Goal: Find specific page/section: Find specific page/section

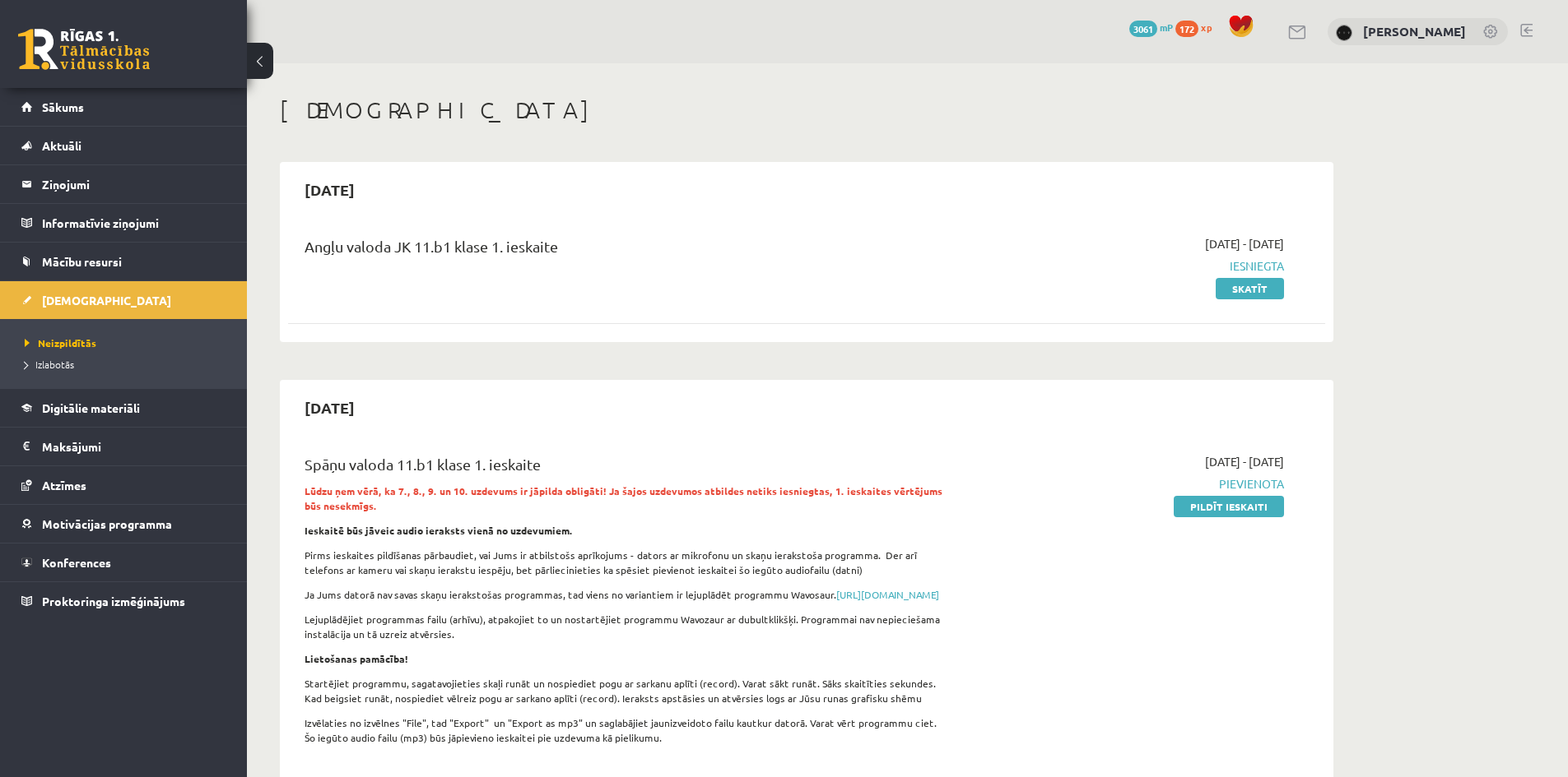
scroll to position [165, 0]
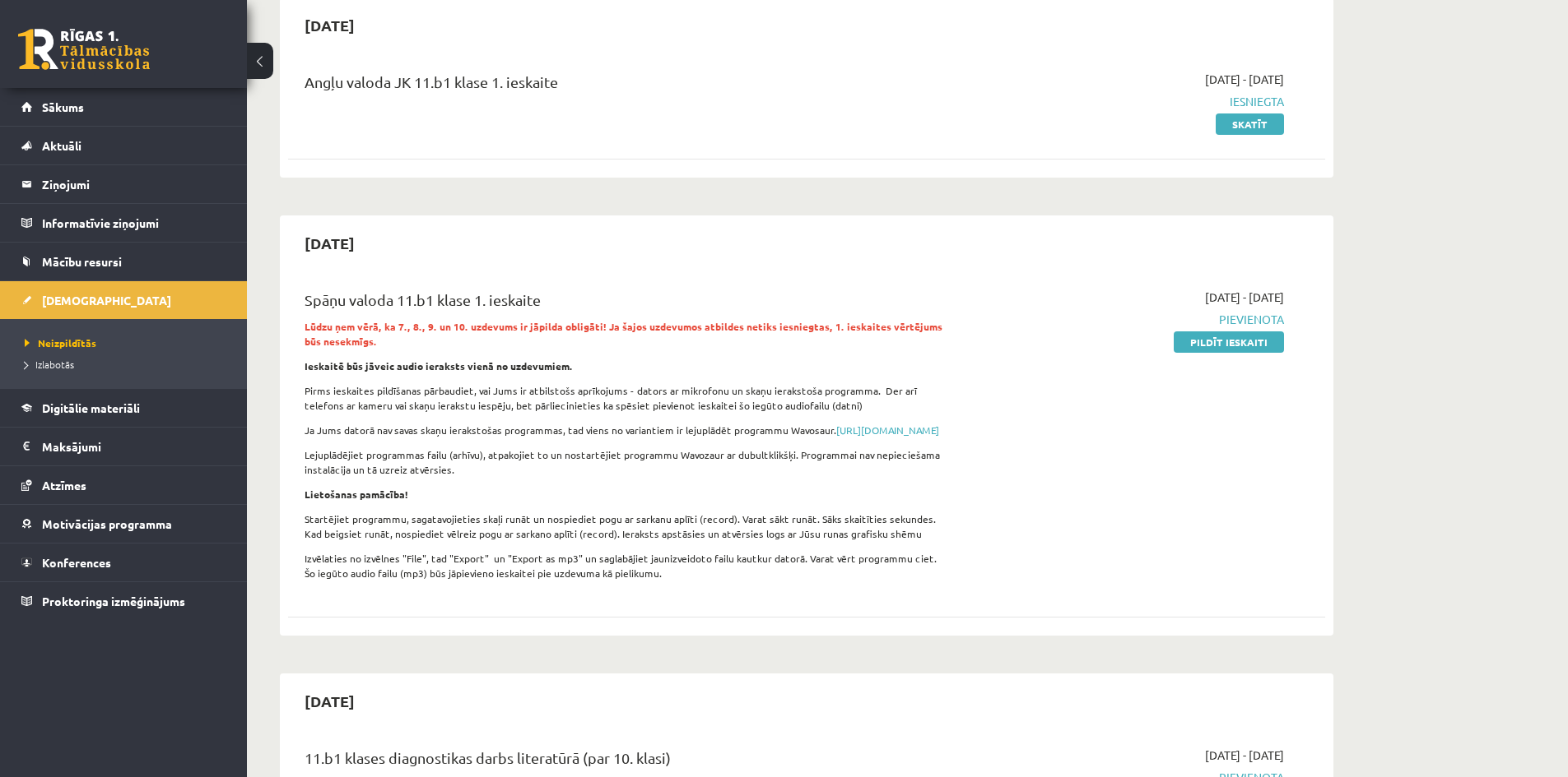
click at [793, 229] on div "[DATE]" at bounding box center [806, 243] width 1037 height 39
click at [151, 98] on link "Sākums" at bounding box center [123, 107] width 205 height 38
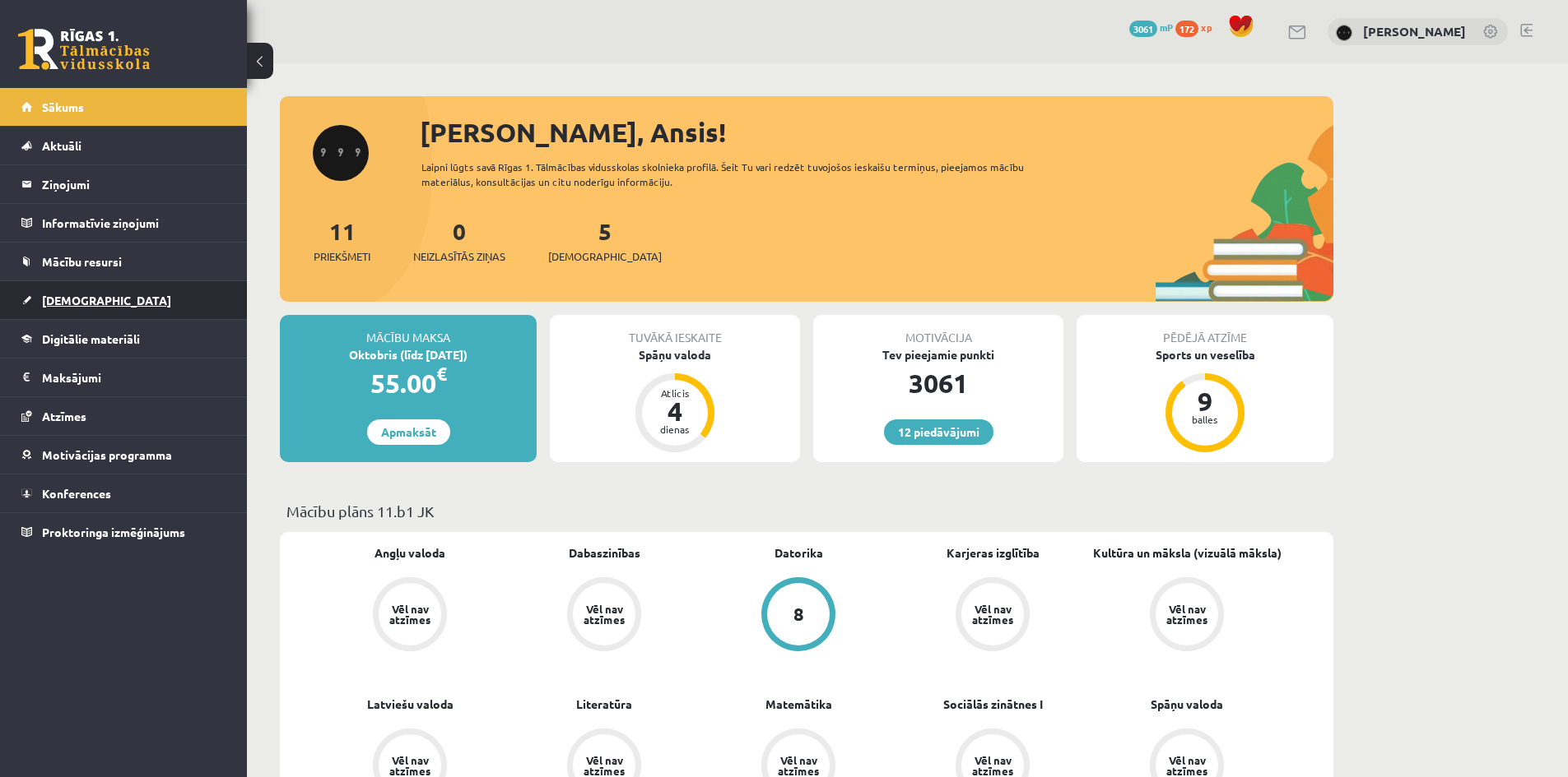
click at [115, 310] on link "[DEMOGRAPHIC_DATA]" at bounding box center [123, 301] width 205 height 38
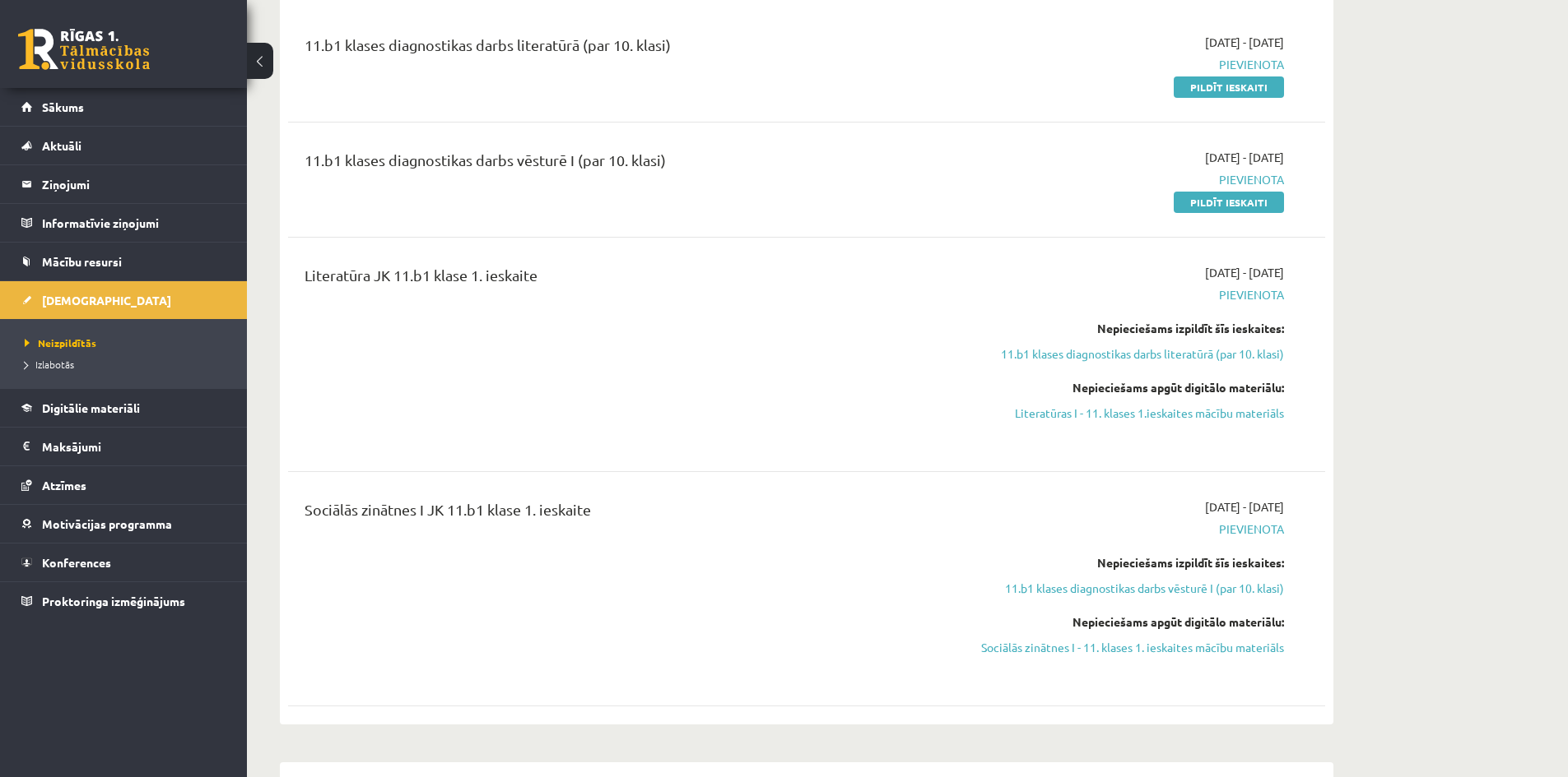
scroll to position [823, 0]
